Goal: Task Accomplishment & Management: Manage account settings

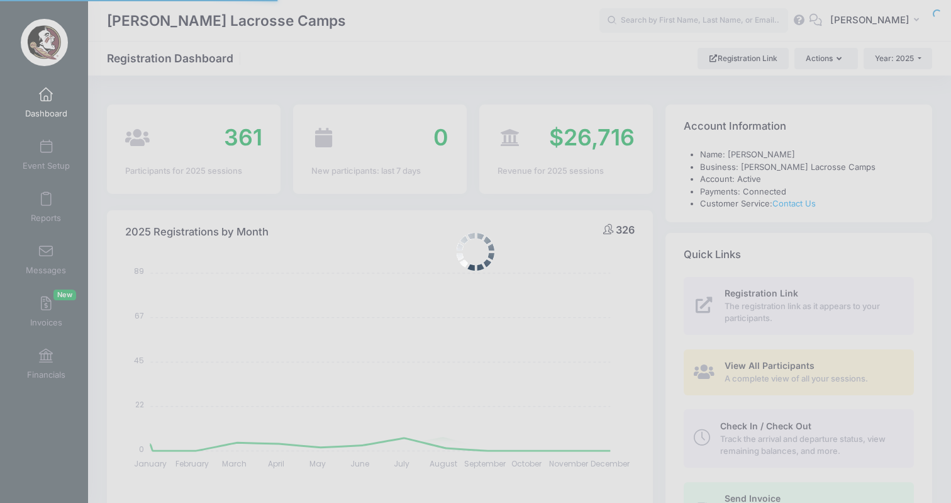
select select
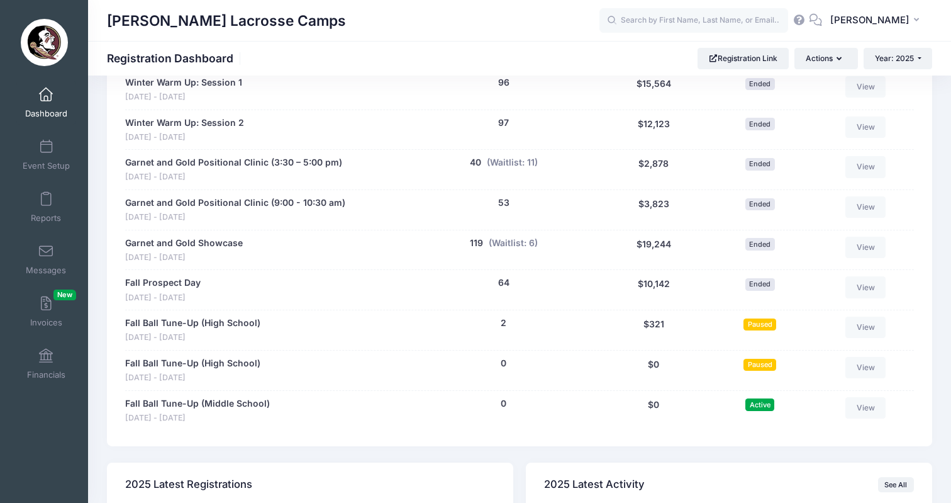
scroll to position [671, 0]
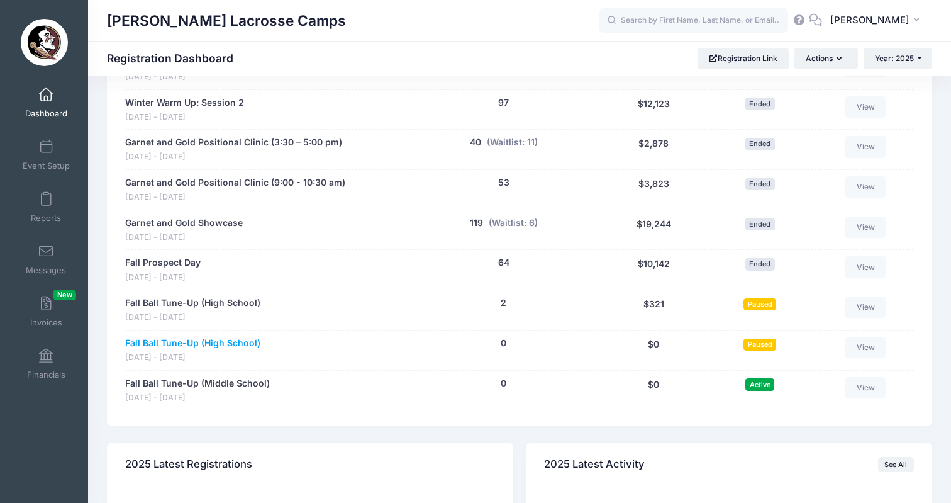
click at [228, 336] on link "Fall Ball Tune-Up (High School)" at bounding box center [192, 342] width 135 height 13
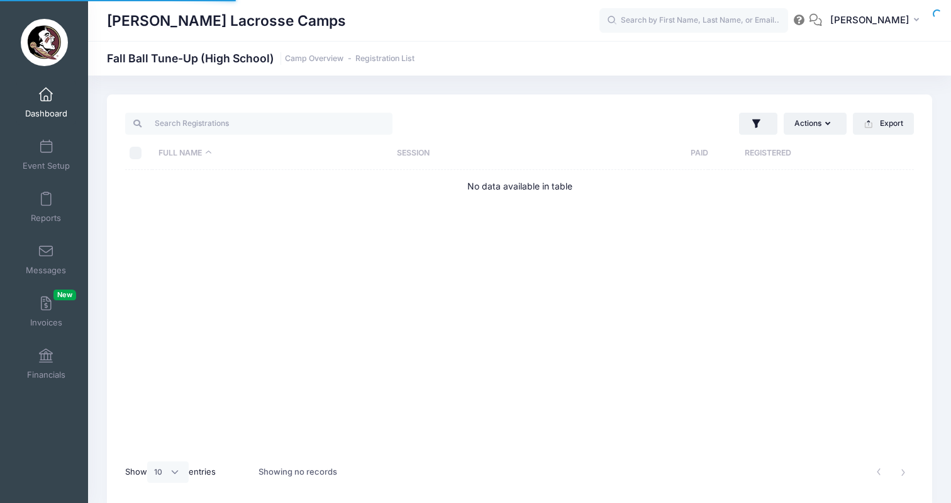
select select "10"
click at [823, 123] on button "Actions" at bounding box center [815, 123] width 63 height 21
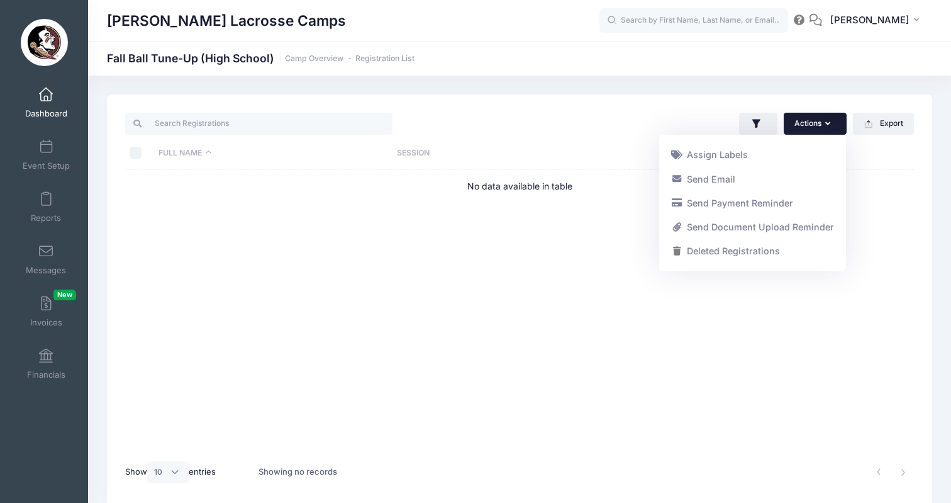
click at [560, 148] on th "Session" at bounding box center [510, 152] width 238 height 33
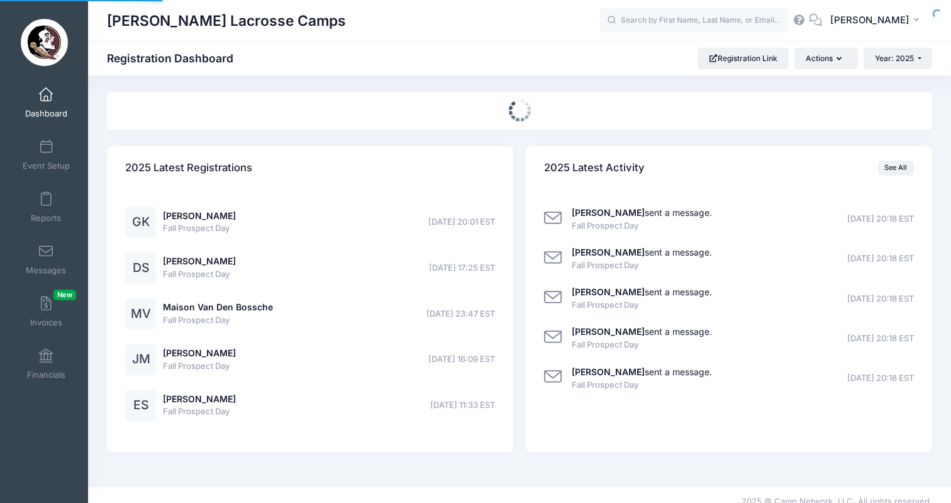
select select
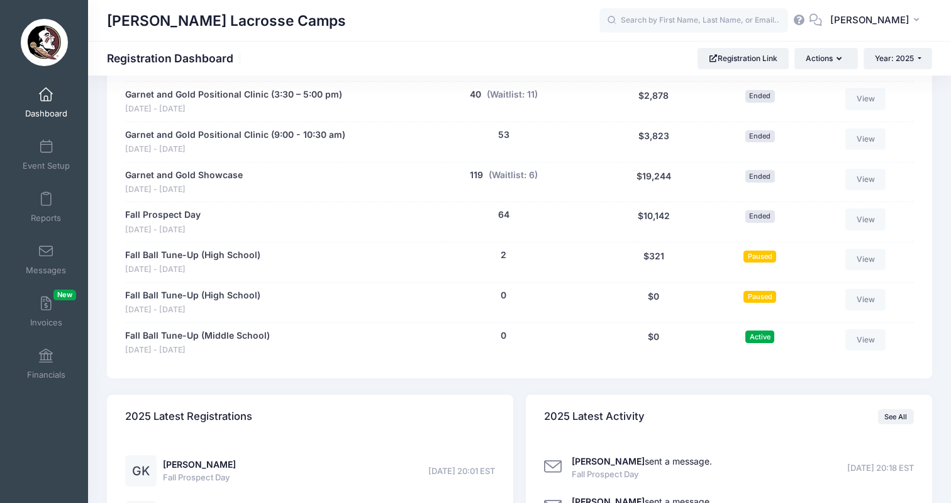
scroll to position [738, 0]
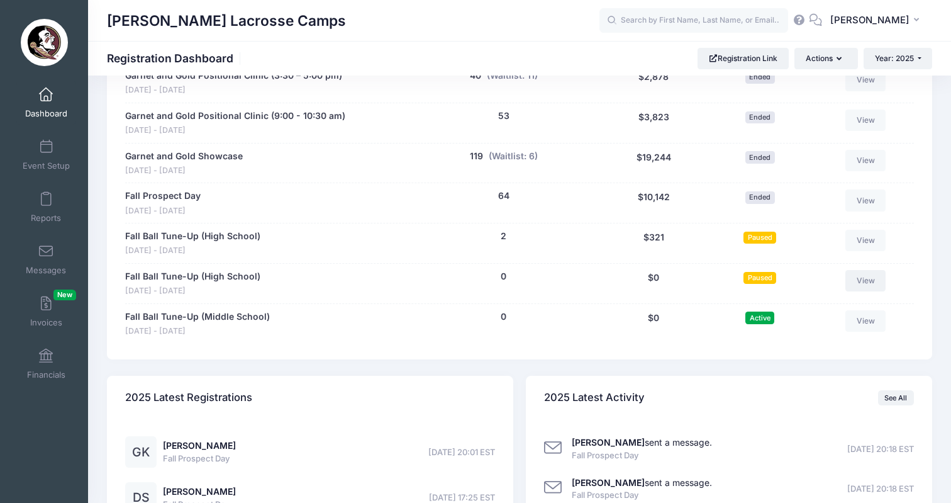
click at [877, 270] on link "View" at bounding box center [865, 280] width 40 height 21
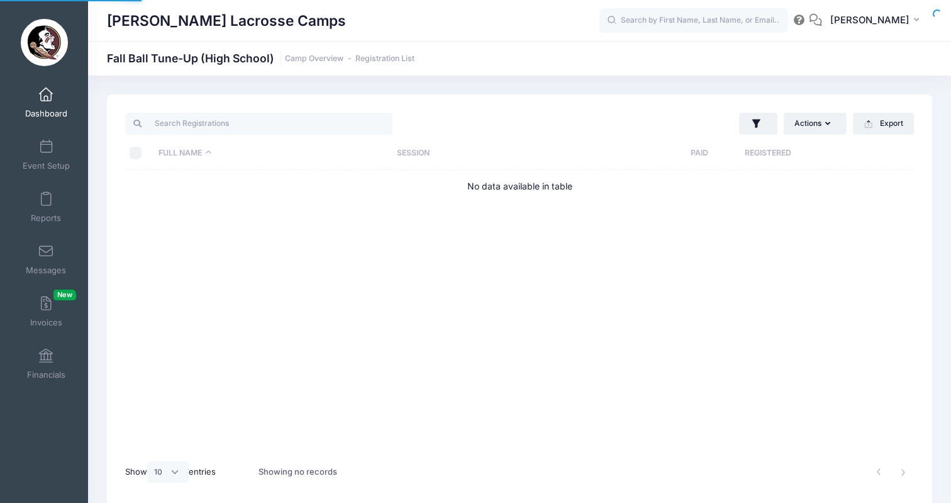
select select "10"
click at [830, 128] on button "Actions" at bounding box center [815, 123] width 63 height 21
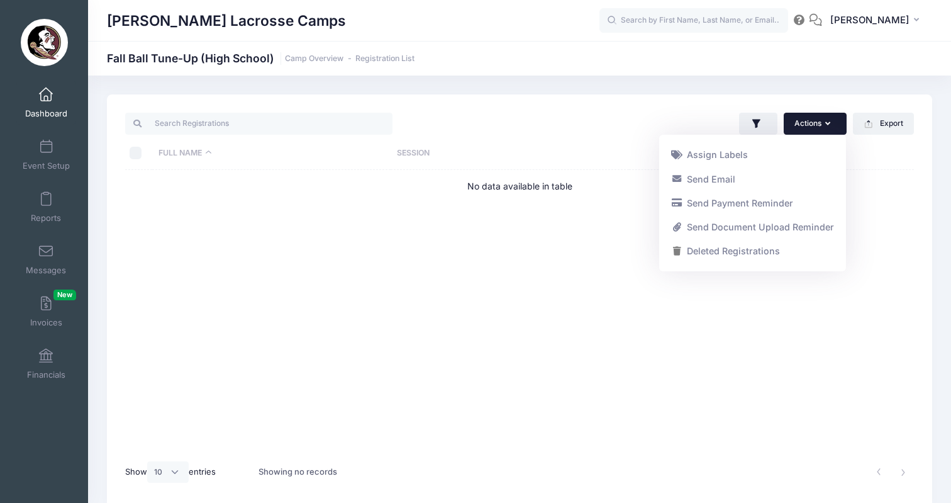
click at [597, 137] on th "Session" at bounding box center [510, 152] width 238 height 33
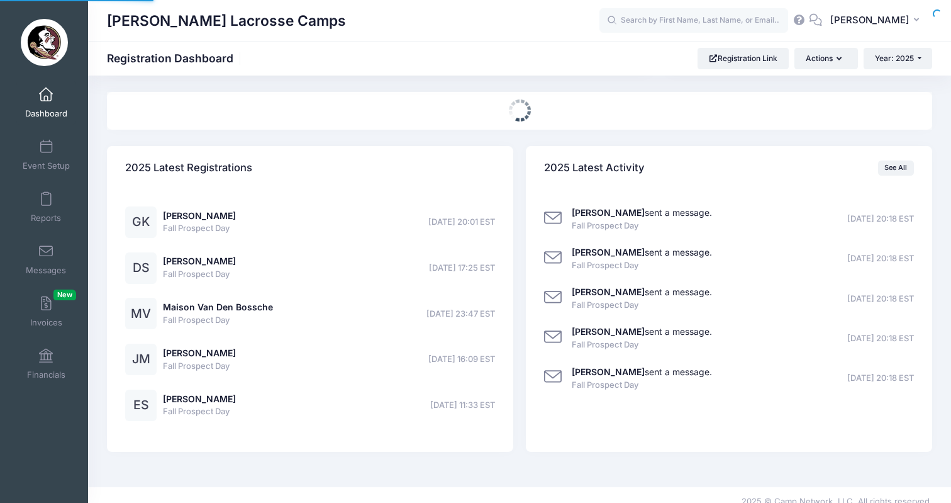
select select
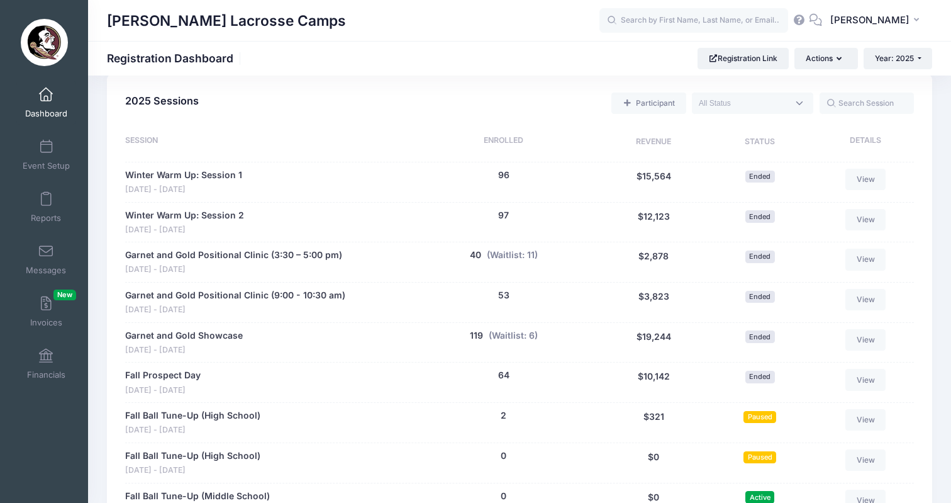
scroll to position [569, 0]
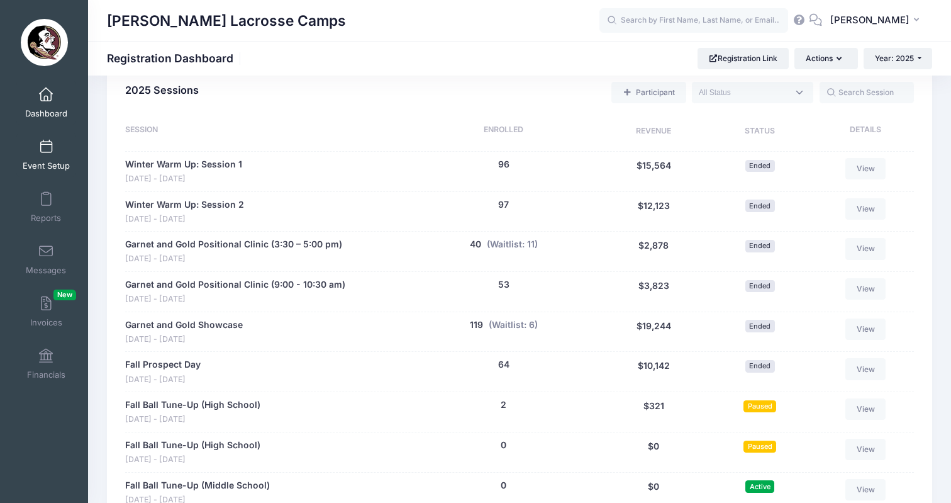
click at [46, 149] on span at bounding box center [46, 147] width 0 height 14
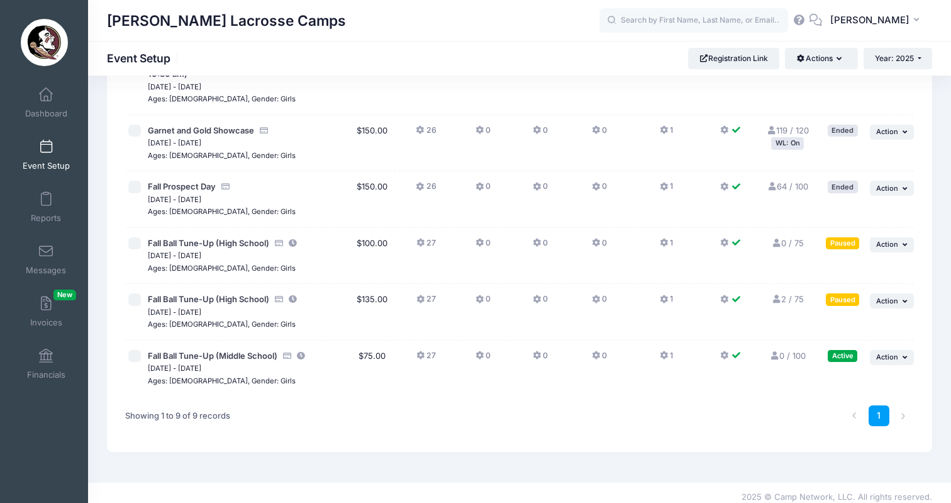
scroll to position [298, 0]
click at [886, 238] on button "... Action" at bounding box center [892, 245] width 44 height 15
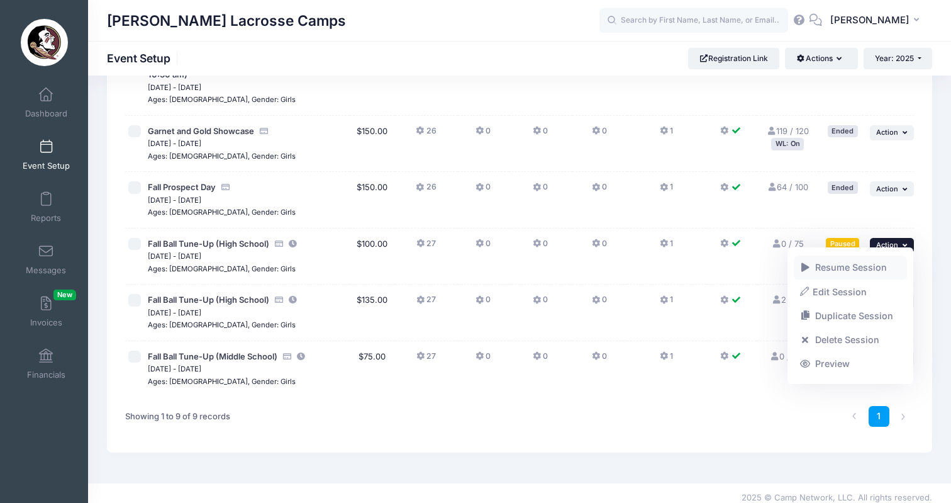
click at [847, 264] on link "Resume Session" at bounding box center [851, 267] width 114 height 24
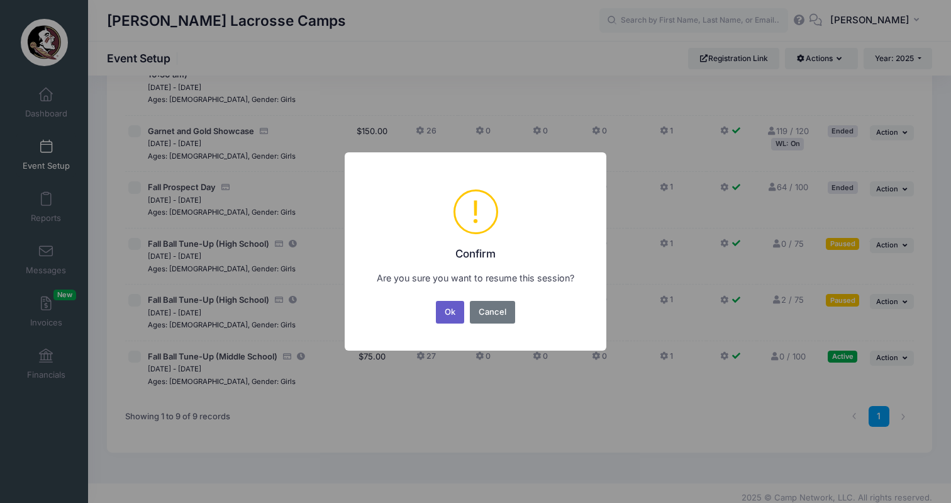
click at [447, 311] on button "Ok" at bounding box center [450, 312] width 29 height 23
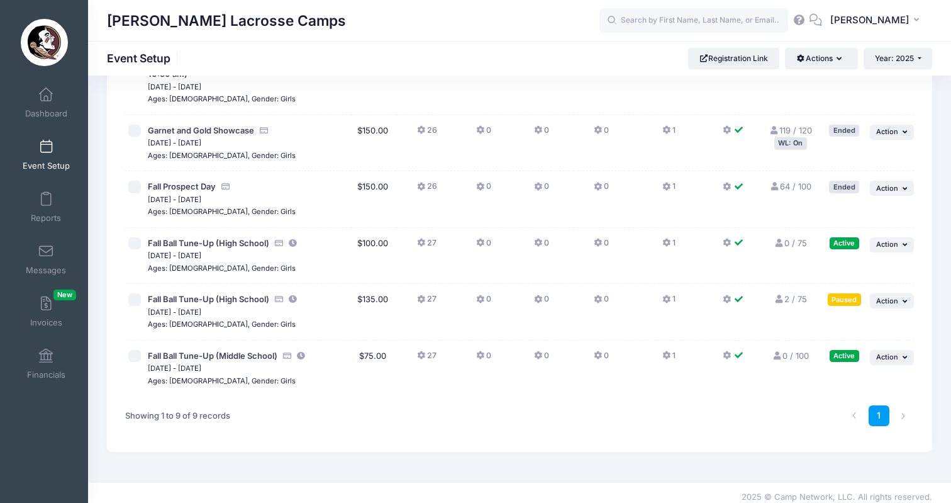
scroll to position [298, 0]
